Goal: Communication & Community: Answer question/provide support

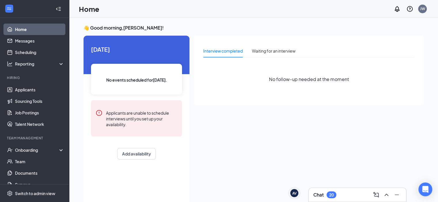
click at [326, 199] on div "Chat 20" at bounding box center [357, 194] width 88 height 9
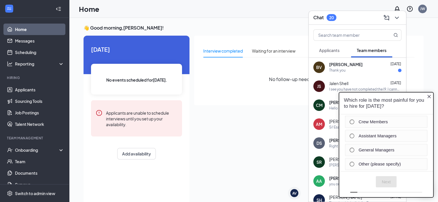
click at [343, 73] on div "BV [PERSON_NAME] [DATE] Thank you" at bounding box center [356, 67] width 97 height 19
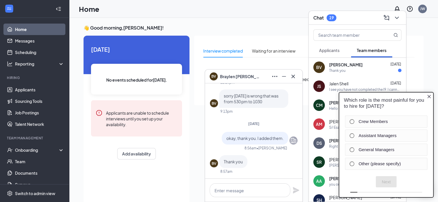
click at [431, 97] on icon "Close button" at bounding box center [428, 96] width 5 height 5
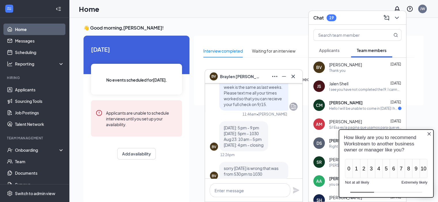
click at [226, 150] on div "[DATE]: 5 pm - 9 pm [DATE]: 5pm - 1030 Aug 23: 10 am - 5 pm [DATE]: 4 pm - clos…" at bounding box center [243, 136] width 49 height 30
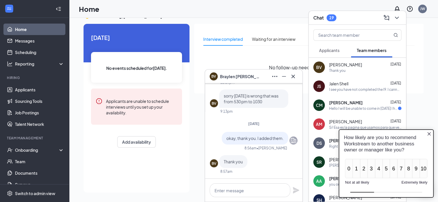
scroll to position [12, 0]
click at [431, 134] on icon "Close button" at bounding box center [428, 134] width 5 height 5
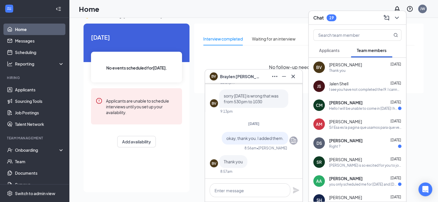
click at [356, 110] on div "Hello I will be unable to come in [DATE] I have a [MEDICAL_DATA] and not feelin…" at bounding box center [363, 108] width 69 height 5
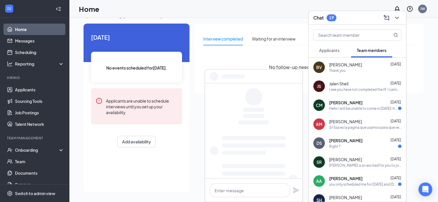
scroll to position [0, 0]
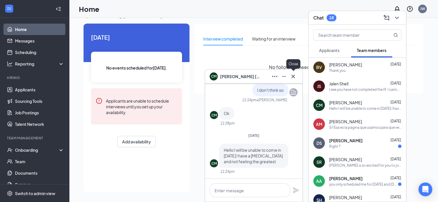
click at [293, 77] on icon "Cross" at bounding box center [292, 76] width 3 height 3
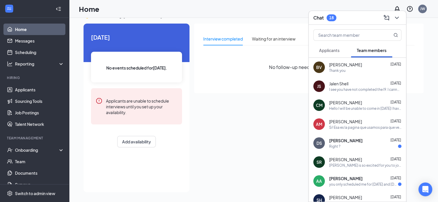
click at [351, 147] on div "Right ?" at bounding box center [365, 146] width 72 height 5
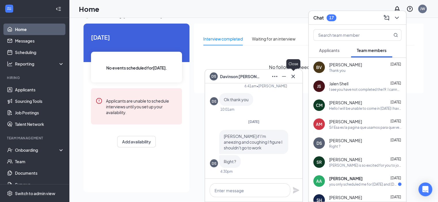
click at [292, 79] on icon "Cross" at bounding box center [292, 76] width 7 height 7
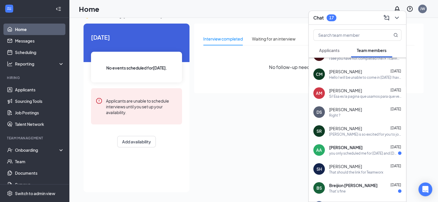
scroll to position [37, 0]
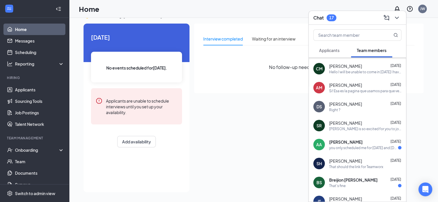
click at [348, 143] on span "[PERSON_NAME]" at bounding box center [345, 142] width 33 height 6
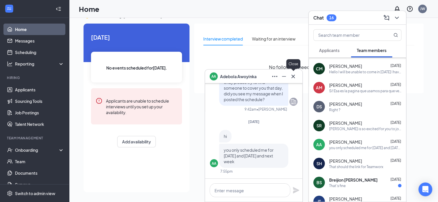
click at [292, 79] on icon "Cross" at bounding box center [292, 76] width 7 height 7
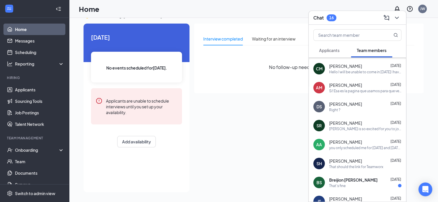
scroll to position [0, 0]
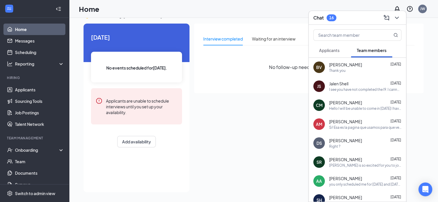
click at [341, 70] on div "Thank you" at bounding box center [337, 70] width 16 height 5
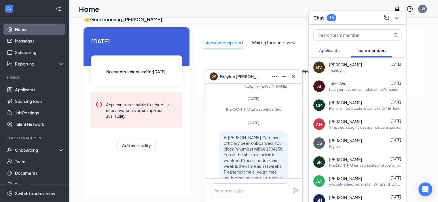
scroll to position [-143, 0]
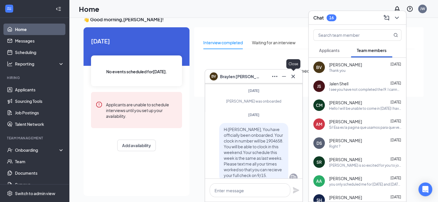
click at [297, 80] on div at bounding box center [292, 76] width 9 height 9
click at [294, 77] on icon "Cross" at bounding box center [292, 76] width 7 height 7
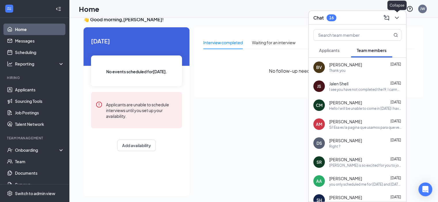
click at [397, 18] on icon "ChevronDown" at bounding box center [397, 18] width 4 height 2
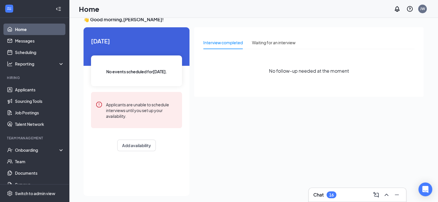
click at [321, 191] on div "Chat 16" at bounding box center [357, 194] width 88 height 9
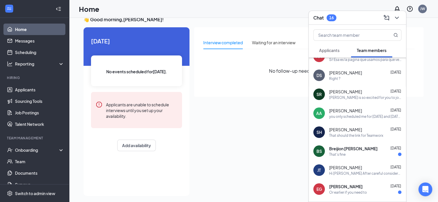
scroll to position [0, 0]
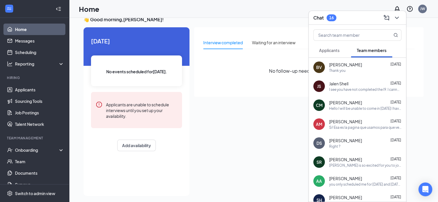
click at [334, 45] on button "Applicants" at bounding box center [329, 50] width 32 height 14
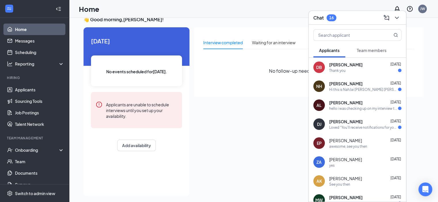
click at [366, 69] on div "Thank you" at bounding box center [365, 70] width 72 height 5
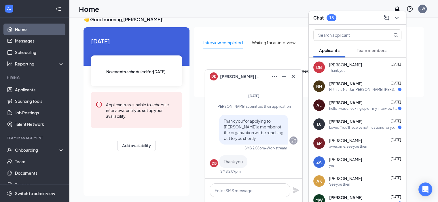
click at [362, 82] on span "[PERSON_NAME]" at bounding box center [345, 84] width 33 height 6
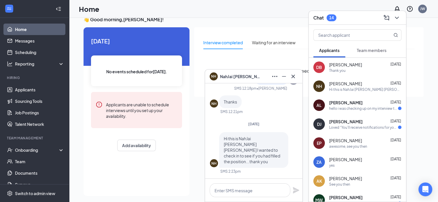
click at [337, 113] on div "[PERSON_NAME] [PERSON_NAME] [DATE] hello i was checking up on my interview that…" at bounding box center [356, 105] width 97 height 19
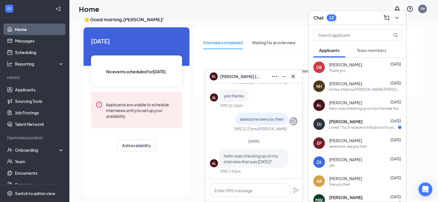
click at [346, 126] on div "Loved “You'll receive notifications for your application for Crew Member at [GE…" at bounding box center [363, 127] width 69 height 5
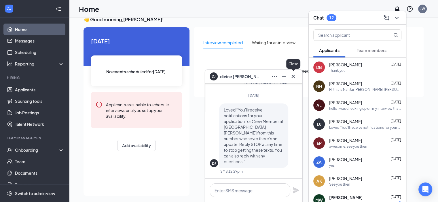
click at [292, 76] on icon "Cross" at bounding box center [292, 76] width 3 height 3
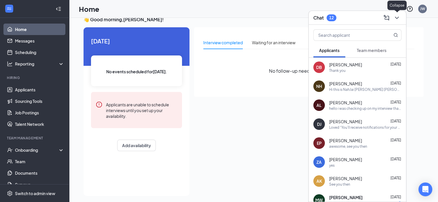
click at [396, 18] on icon "ChevronDown" at bounding box center [396, 17] width 7 height 7
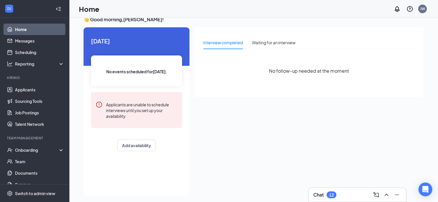
click at [321, 199] on div "Chat 12" at bounding box center [357, 194] width 88 height 9
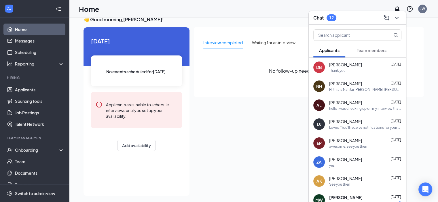
click at [374, 53] on span "Team members" at bounding box center [372, 50] width 30 height 5
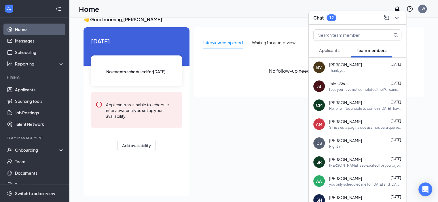
click at [349, 74] on div "BV [PERSON_NAME] [DATE] Thank you" at bounding box center [356, 67] width 97 height 19
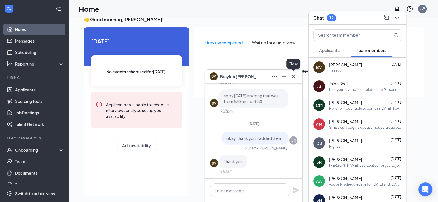
click at [293, 77] on icon "Cross" at bounding box center [292, 76] width 7 height 7
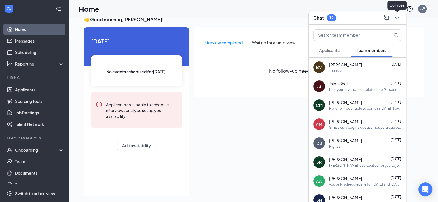
click at [394, 20] on icon "ChevronDown" at bounding box center [396, 17] width 7 height 7
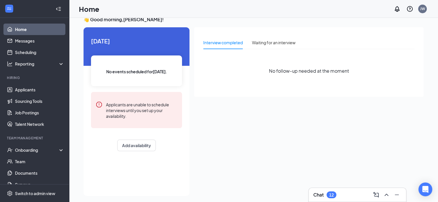
click at [280, 147] on div "Interview completed Waiting for an interview No follow-up needed at the moment" at bounding box center [308, 109] width 229 height 165
click at [327, 199] on div "Chat 12" at bounding box center [357, 194] width 88 height 9
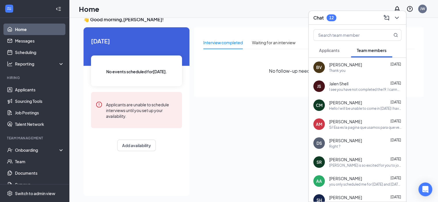
click at [349, 65] on span "[PERSON_NAME]" at bounding box center [345, 65] width 33 height 6
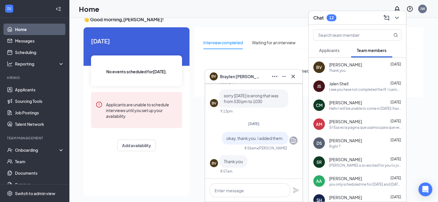
click at [269, 147] on span "• [PERSON_NAME]" at bounding box center [271, 148] width 31 height 5
click at [258, 20] on h3 "👋 Good morning, [PERSON_NAME] !" at bounding box center [253, 19] width 340 height 6
click at [399, 22] on button at bounding box center [396, 17] width 9 height 9
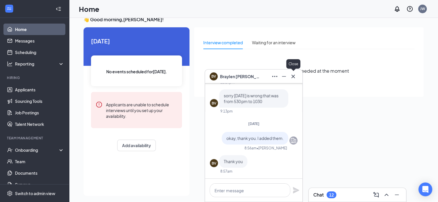
click at [295, 79] on icon "Cross" at bounding box center [292, 76] width 7 height 7
